Goal: Information Seeking & Learning: Learn about a topic

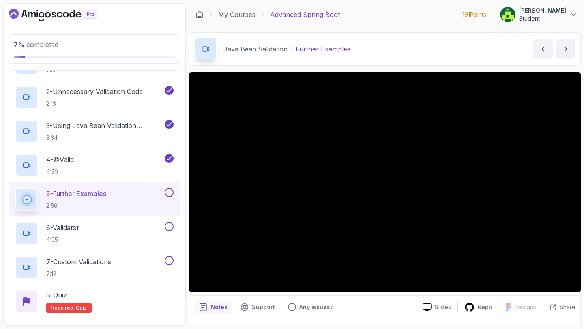
scroll to position [78, 0]
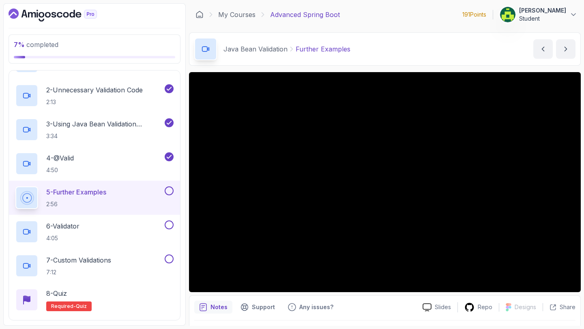
click at [551, 14] on p "[PERSON_NAME]" at bounding box center [542, 10] width 47 height 8
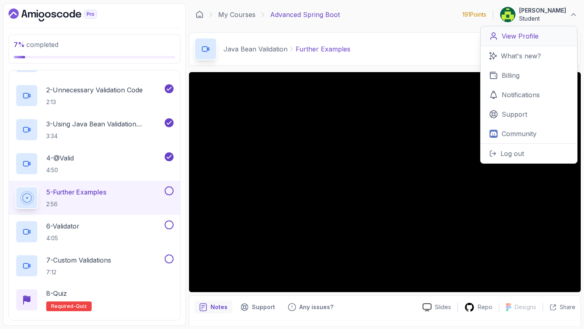
click at [535, 42] on link "View Profile" at bounding box center [528, 36] width 96 height 20
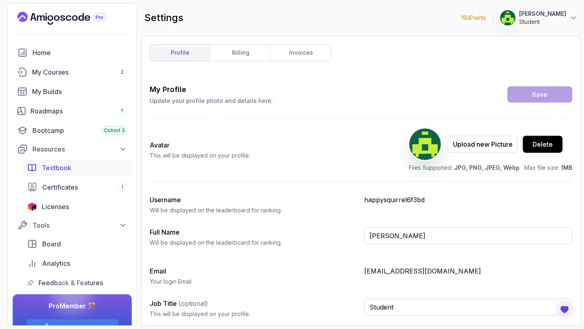
scroll to position [11, 0]
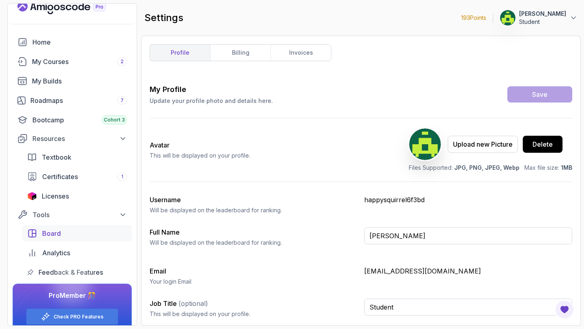
click at [63, 236] on div "Board" at bounding box center [84, 234] width 85 height 10
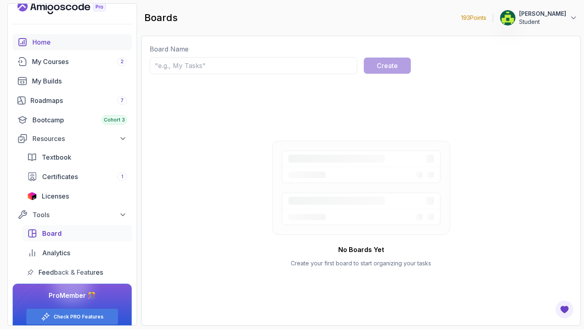
click at [62, 46] on div "Home" at bounding box center [79, 42] width 94 height 10
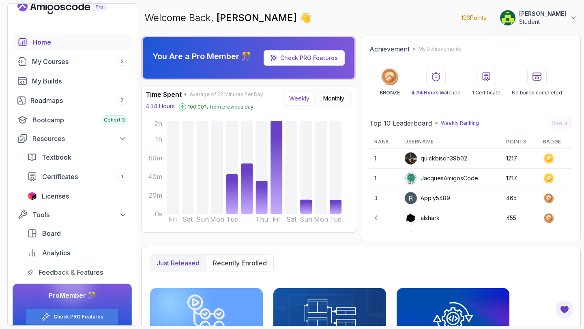
click at [459, 125] on p "Weekly Ranking" at bounding box center [460, 123] width 38 height 6
click at [496, 116] on div "Top 10 Leaderboard Weekly Ranking See all Rank Username Points Badge 1 quickbis…" at bounding box center [470, 175] width 211 height 123
click at [98, 67] on link "My Courses 2" at bounding box center [72, 62] width 119 height 16
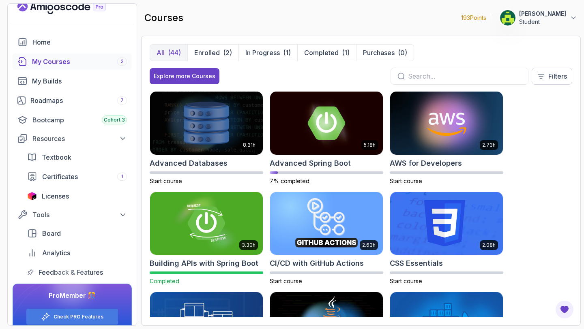
click at [289, 127] on img at bounding box center [326, 123] width 113 height 63
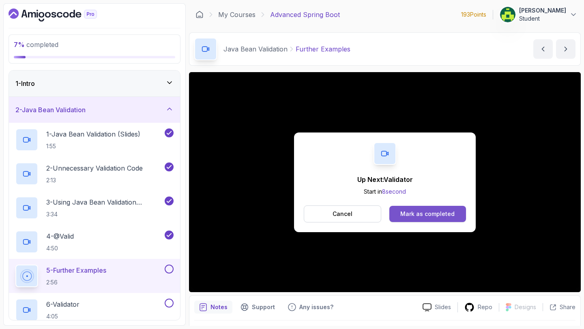
click at [439, 215] on div "Mark as completed" at bounding box center [427, 214] width 54 height 8
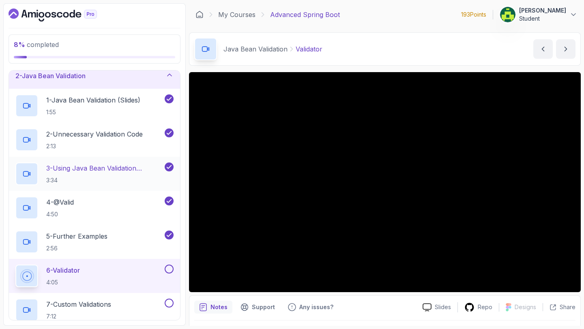
scroll to position [70, 0]
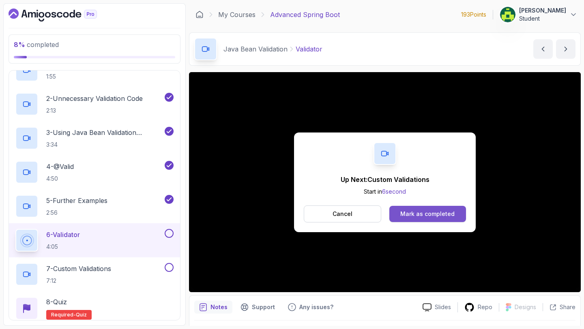
click at [420, 214] on div "Mark as completed" at bounding box center [427, 214] width 54 height 8
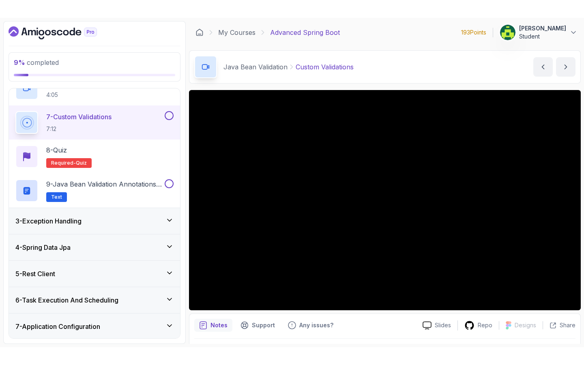
scroll to position [239, 0]
